Goal: Information Seeking & Learning: Learn about a topic

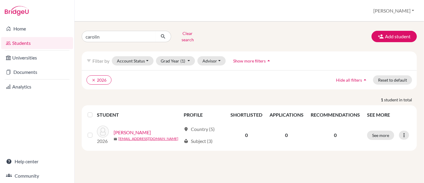
type input "carolina"
click button "submit" at bounding box center [163, 36] width 16 height 11
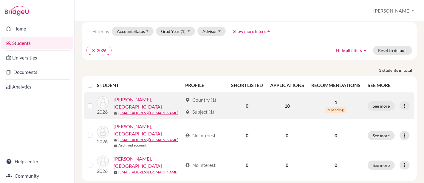
scroll to position [30, 0]
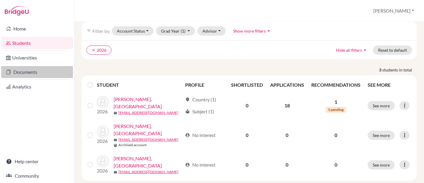
click at [25, 71] on link "Documents" at bounding box center [37, 72] width 72 height 12
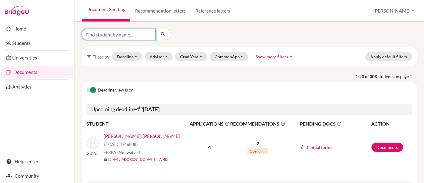
click at [124, 31] on input "Find student by name..." at bounding box center [119, 34] width 74 height 11
type input "carolina"
click button "submit" at bounding box center [163, 34] width 16 height 11
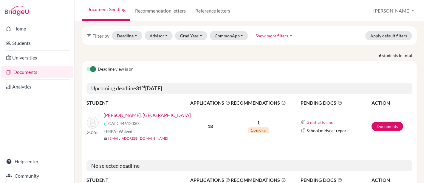
scroll to position [55, 0]
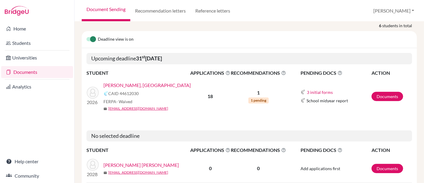
click at [127, 81] on link "[PERSON_NAME], [GEOGRAPHIC_DATA]" at bounding box center [147, 84] width 87 height 7
click at [18, 45] on link "Students" at bounding box center [37, 43] width 72 height 12
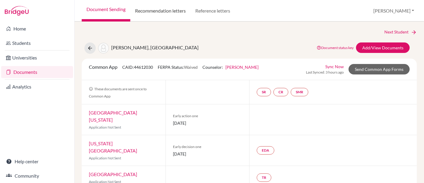
click at [162, 11] on link "Recommendation letters" at bounding box center [160, 10] width 60 height 21
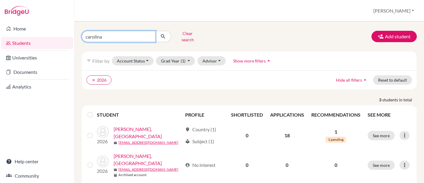
click at [127, 38] on input "carolina" at bounding box center [119, 36] width 74 height 11
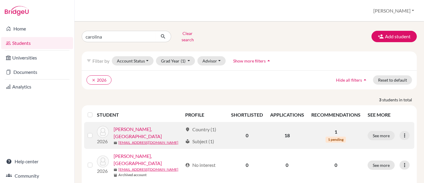
click at [144, 125] on link "Lopes Carsalade, Carolina" at bounding box center [148, 132] width 69 height 14
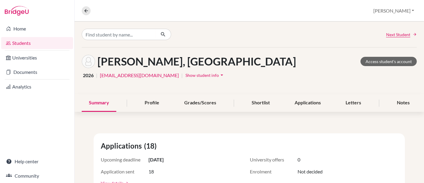
scroll to position [14, 0]
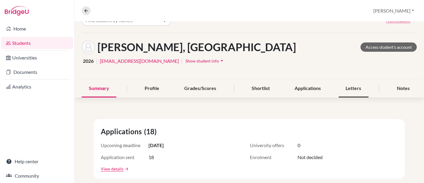
click at [348, 89] on div "Letters" at bounding box center [354, 89] width 30 height 18
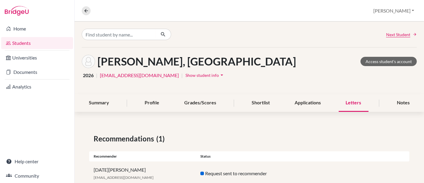
scroll to position [16, 0]
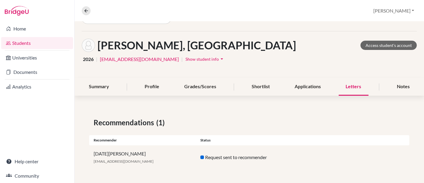
click at [331, 95] on div "Next Student Lopes Carsalade, Carolina Access student's account 2026 | ccarsala…" at bounding box center [250, 94] width 350 height 178
click at [24, 43] on link "Students" at bounding box center [37, 43] width 72 height 12
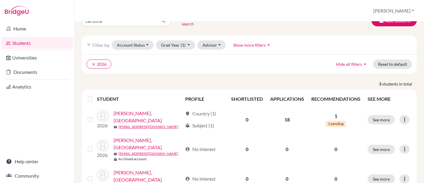
scroll to position [16, 0]
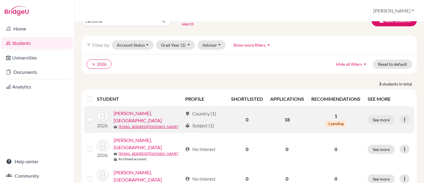
click at [145, 110] on link "[PERSON_NAME], [GEOGRAPHIC_DATA]" at bounding box center [148, 116] width 69 height 14
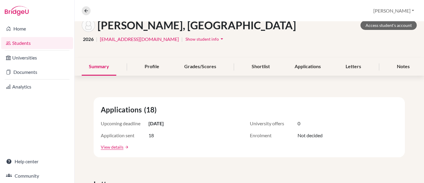
scroll to position [37, 0]
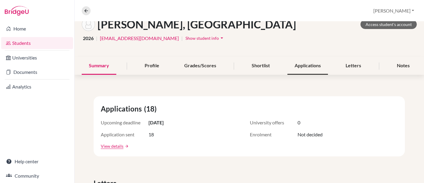
click at [298, 67] on div "Applications" at bounding box center [308, 66] width 41 height 18
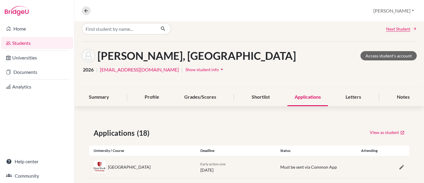
scroll to position [7, 0]
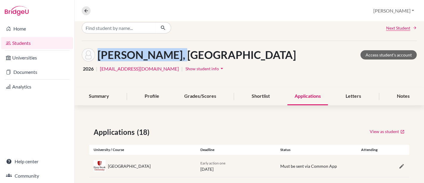
drag, startPoint x: 98, startPoint y: 54, endPoint x: 174, endPoint y: 56, distance: 75.5
click at [174, 56] on h1 "[PERSON_NAME], [GEOGRAPHIC_DATA]" at bounding box center [197, 54] width 199 height 13
copy h1 "[PERSON_NAME]"
